Goal: Check status: Check status

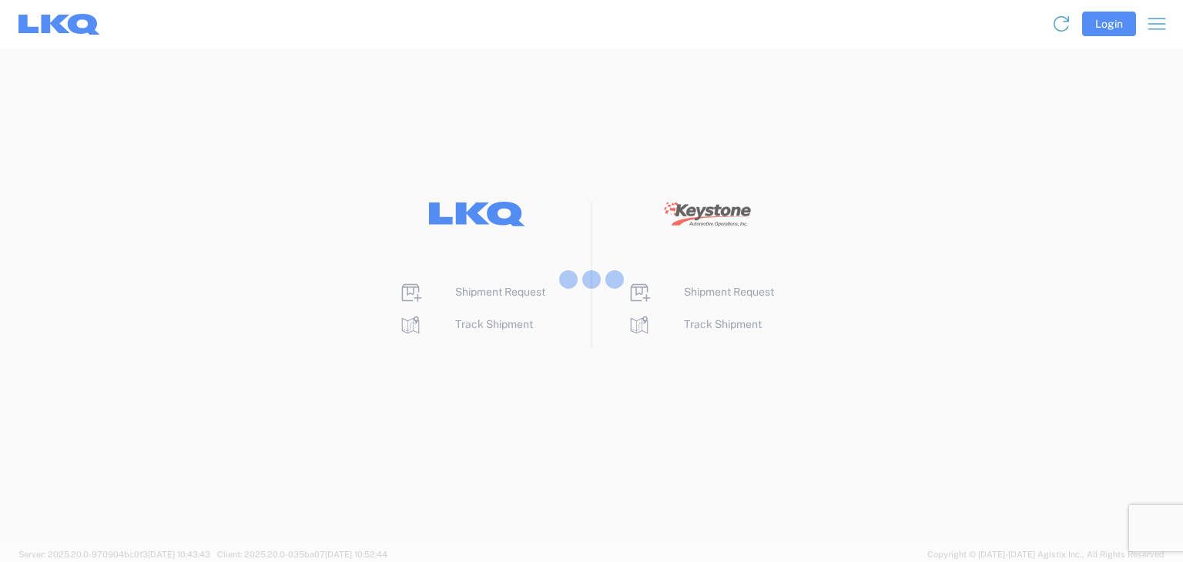
click at [1116, 23] on div at bounding box center [591, 281] width 1183 height 562
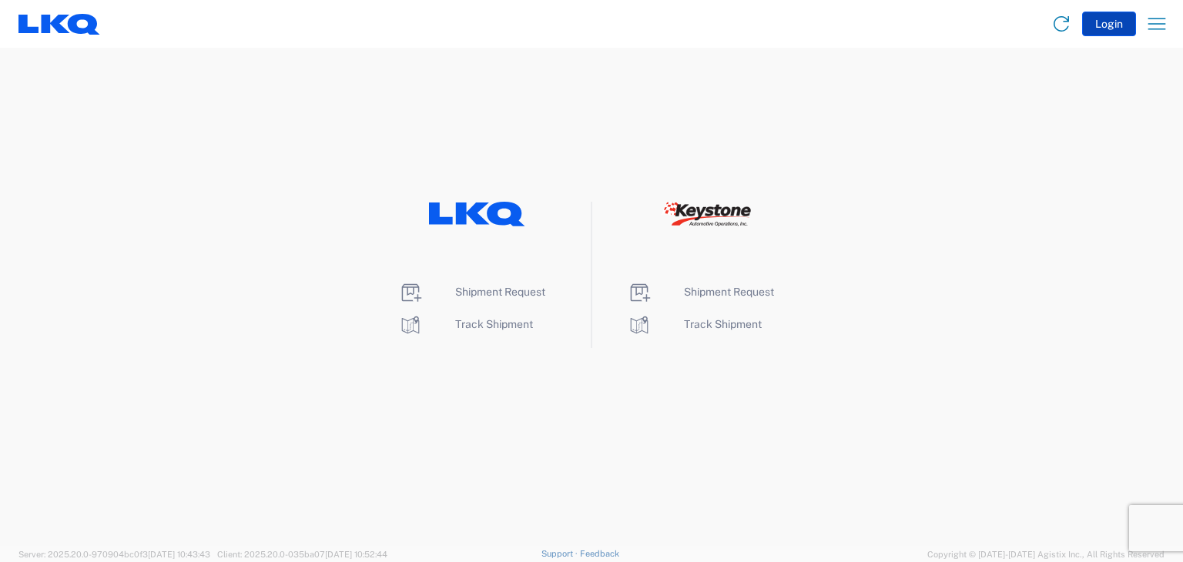
click at [1116, 23] on button "Login" at bounding box center [1110, 24] width 54 height 25
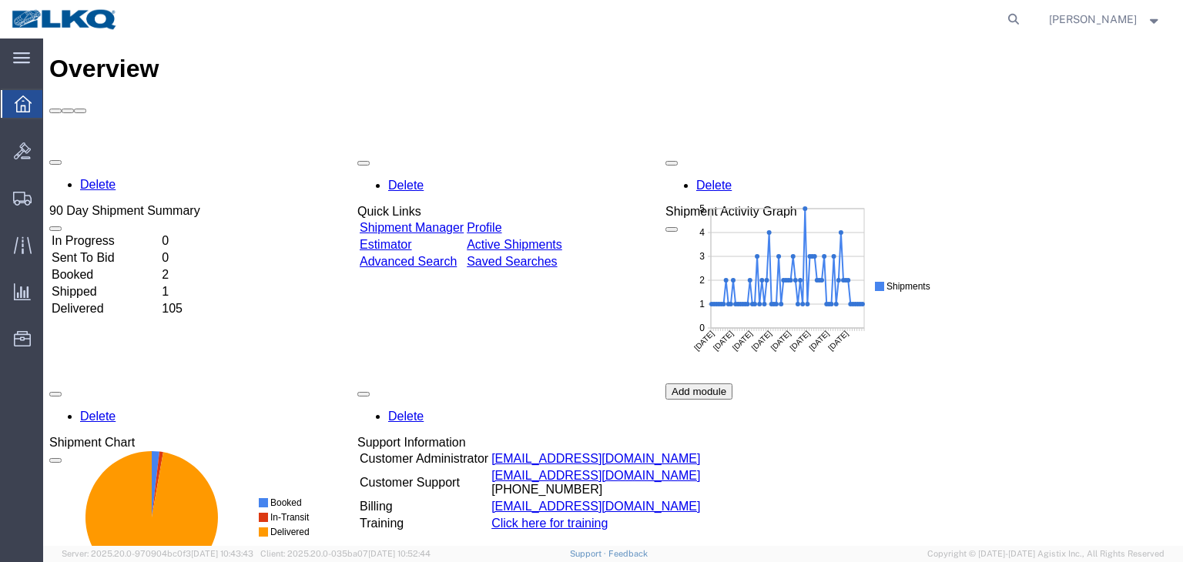
click at [92, 173] on div "Delete 90 Day Shipment Summary In Progress 0 Sent To Bid 0 Booked 2 Shipped 1 D…" at bounding box center [613, 384] width 1128 height 462
click at [96, 285] on td "Shipped" at bounding box center [105, 292] width 109 height 15
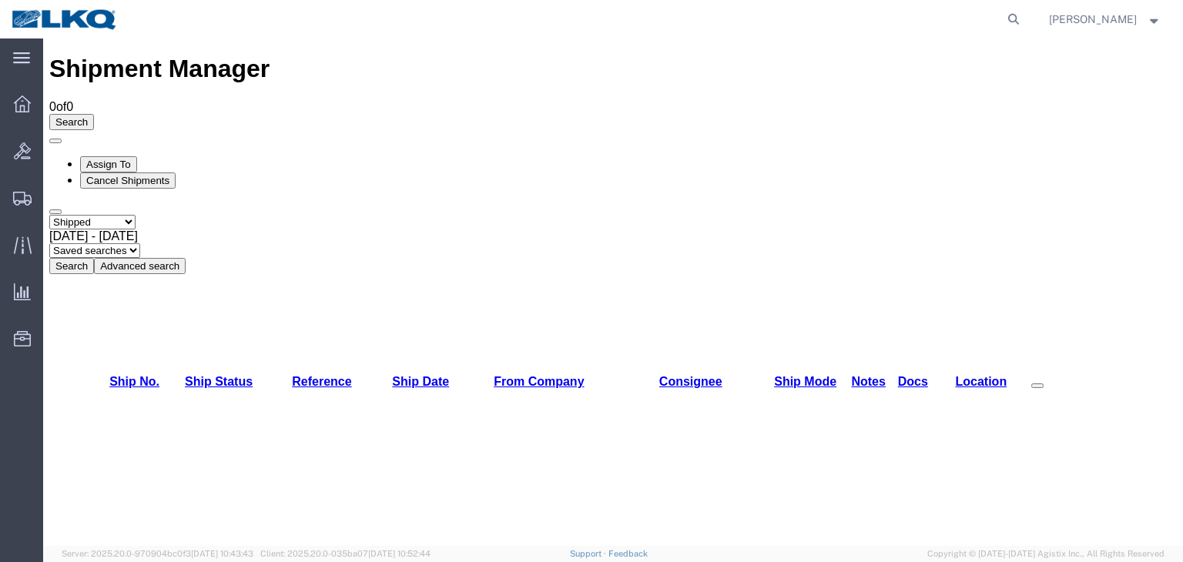
click at [135, 215] on select "Select status Active All Shipments Approved Booked Canceled Delivered Denied Ne…" at bounding box center [92, 222] width 86 height 15
select select "RECENTACTIVE"
click at [49, 215] on select "Select status Active All Shipments Approved Booked Canceled Delivered Denied Ne…" at bounding box center [92, 222] width 86 height 15
click at [324, 230] on div "[DATE] - [DATE]" at bounding box center [613, 237] width 1128 height 14
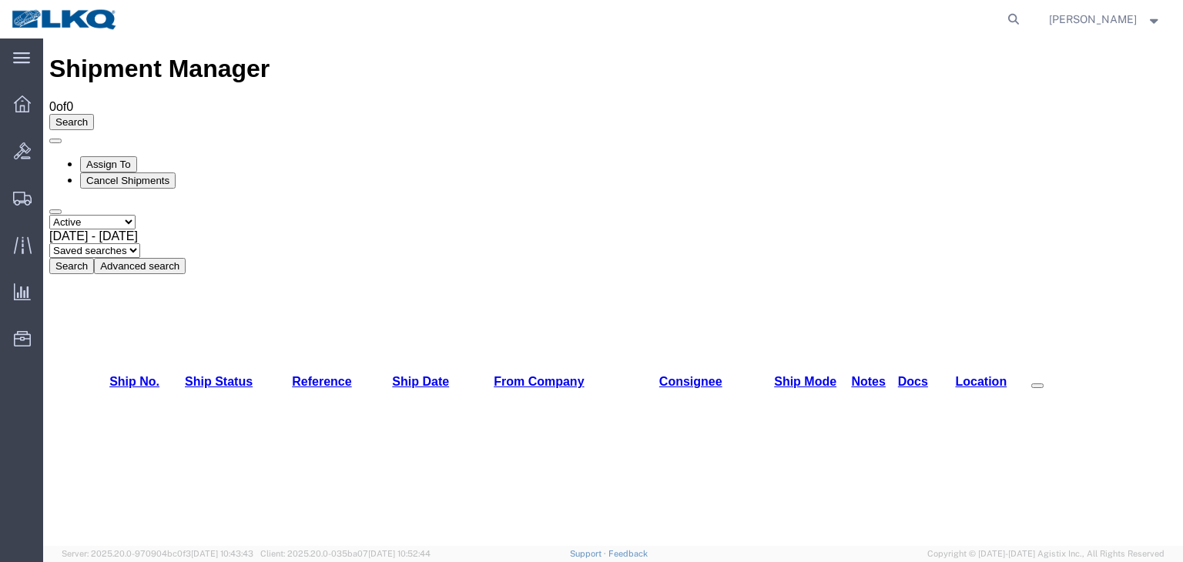
click at [94, 258] on button "Search" at bounding box center [71, 266] width 45 height 16
click at [138, 230] on b at bounding box center [138, 236] width 0 height 13
click at [136, 215] on select "Select status Active All Shipments Approved Booked Canceled Delivered Denied Ne…" at bounding box center [92, 222] width 86 height 15
select select "ALL"
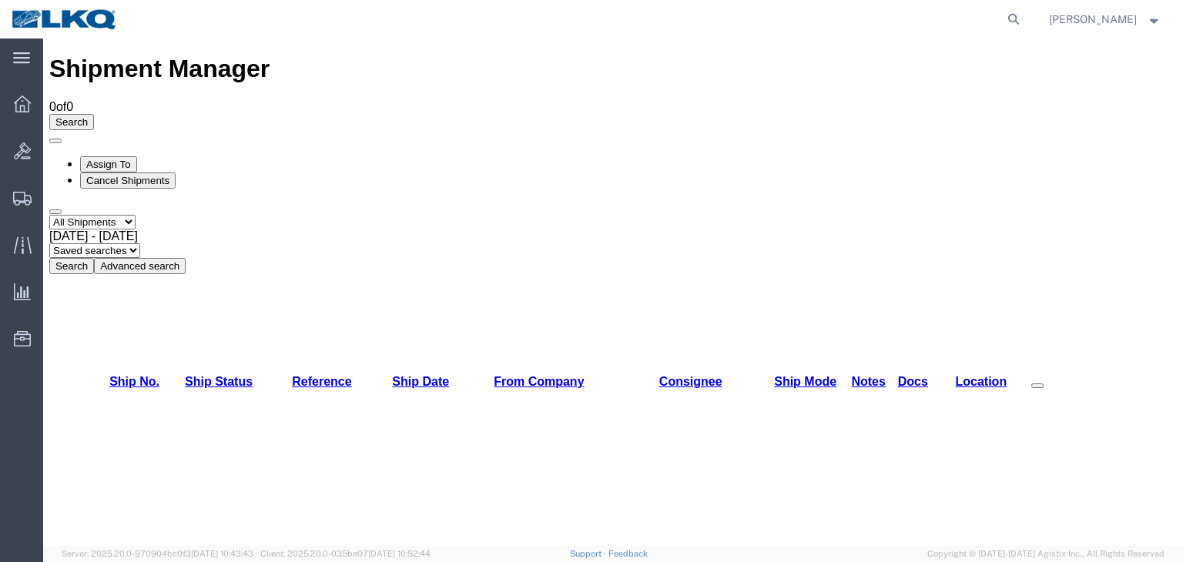
click at [49, 215] on select "Select status Active All Shipments Approved Booked Canceled Delivered Denied Ne…" at bounding box center [92, 222] width 86 height 15
click at [94, 258] on button "Search" at bounding box center [71, 266] width 45 height 16
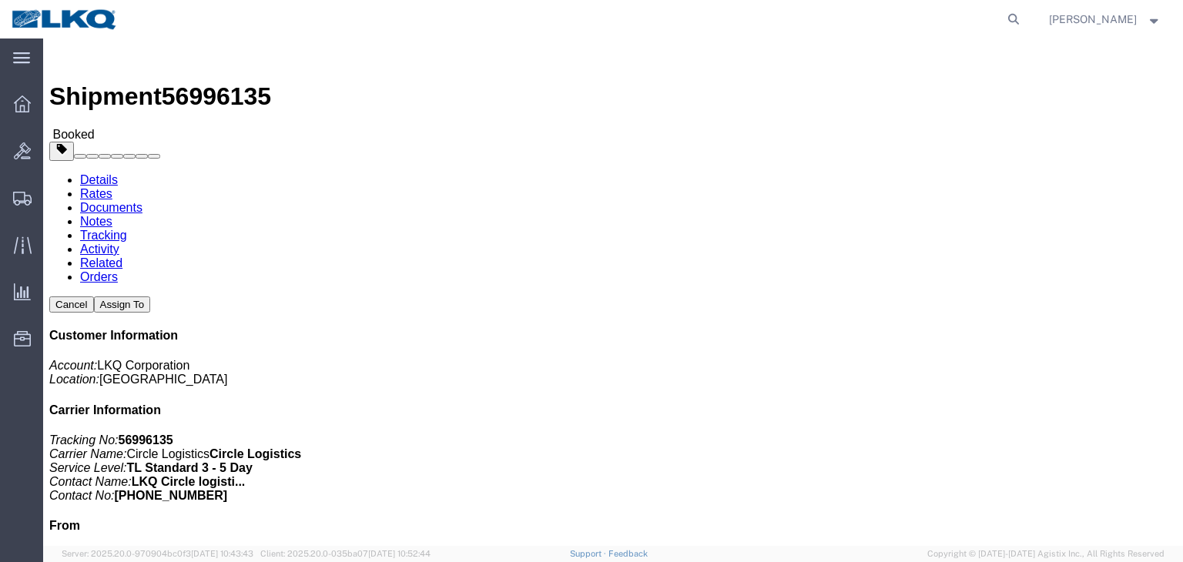
click link "Rates"
